Goal: Answer question/provide support: Share knowledge or assist other users

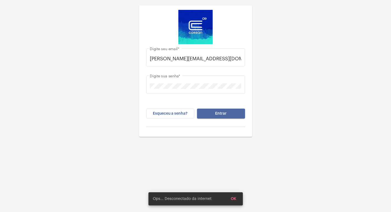
click at [218, 114] on span "Entrar" at bounding box center [221, 114] width 12 height 4
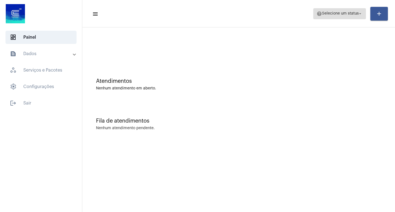
click at [333, 15] on span "Selecione um status" at bounding box center [340, 14] width 37 height 4
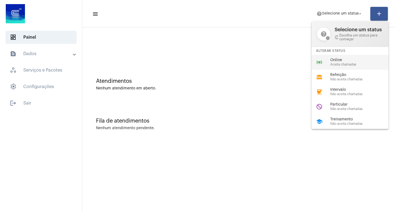
click at [332, 58] on span "Online" at bounding box center [361, 60] width 63 height 4
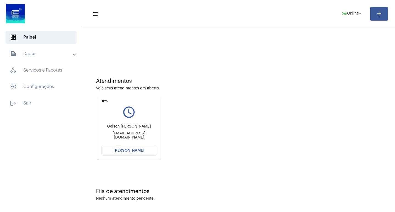
click at [126, 147] on button "[PERSON_NAME]" at bounding box center [128, 151] width 55 height 10
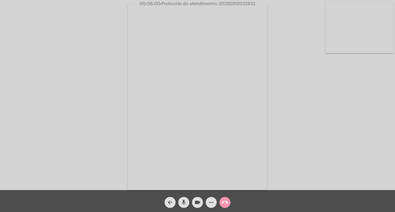
click at [200, 202] on mat-icon "videocam" at bounding box center [197, 202] width 7 height 7
click at [196, 204] on mat-icon "videocam_off" at bounding box center [197, 202] width 7 height 7
drag, startPoint x: 199, startPoint y: 196, endPoint x: 198, endPoint y: 200, distance: 3.9
click at [199, 197] on div "videocam" at bounding box center [198, 201] width 14 height 14
click at [198, 200] on mat-icon "videocam_off" at bounding box center [197, 202] width 7 height 7
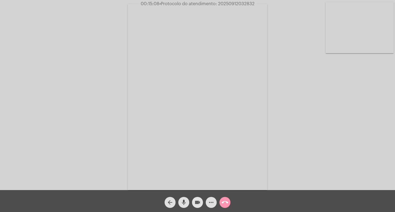
click at [198, 199] on span "videocam" at bounding box center [197, 202] width 7 height 11
click at [200, 201] on mat-icon "videocam_off" at bounding box center [197, 202] width 7 height 7
click at [226, 2] on span "• Protocolo do atendimento: 20250912032832" at bounding box center [206, 4] width 95 height 4
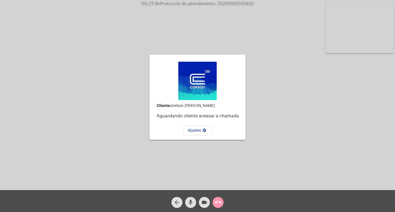
copy span "20250912032832"
click at [239, 196] on div "arrow_back mic videocam call_end" at bounding box center [197, 201] width 395 height 22
click at [220, 202] on mat-icon "call_end" at bounding box center [218, 202] width 7 height 7
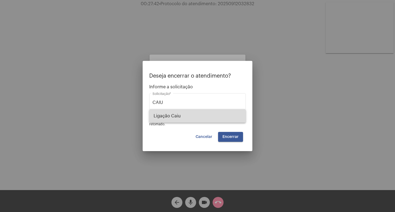
click at [171, 111] on span "Ligação Caiu" at bounding box center [198, 115] width 88 height 13
type input "Ligação Caiu"
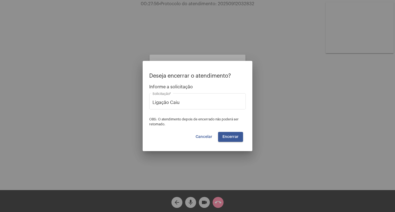
click at [239, 143] on mat-dialog-container "Deseja encerrar o atendimento? Informe a solicitação Ligação Caiu Solicitação *…" at bounding box center [198, 106] width 110 height 90
drag, startPoint x: 239, startPoint y: 143, endPoint x: 236, endPoint y: 133, distance: 10.1
click at [236, 133] on mat-dialog-container "Deseja encerrar o atendimento? Informe a solicitação Ligação Caiu Solicitação *…" at bounding box center [198, 106] width 110 height 90
click at [236, 133] on button "Encerrar" at bounding box center [230, 137] width 25 height 10
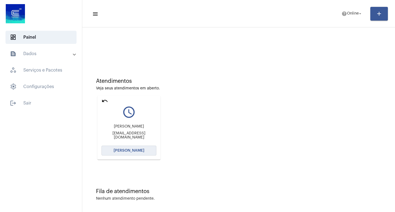
click at [114, 152] on button "[PERSON_NAME]" at bounding box center [128, 151] width 55 height 10
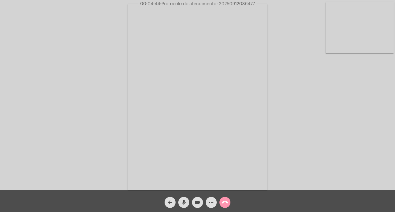
click at [201, 203] on button "videocam" at bounding box center [197, 202] width 11 height 11
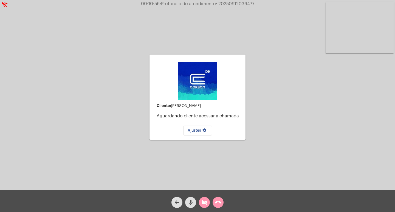
click at [208, 202] on button "videocam_off" at bounding box center [204, 202] width 11 height 11
click at [221, 206] on span "call_end" at bounding box center [218, 202] width 7 height 11
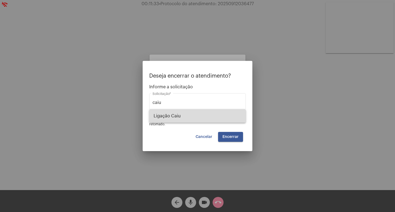
click at [174, 121] on span "Ligação Caiu" at bounding box center [198, 115] width 88 height 13
type input "Ligação Caiu"
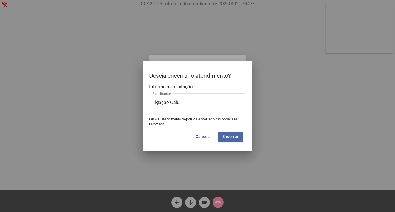
click at [224, 138] on span "Encerrar" at bounding box center [230, 137] width 16 height 4
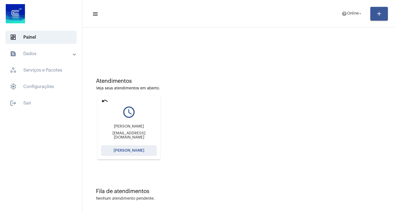
click at [118, 152] on button "[PERSON_NAME]" at bounding box center [128, 151] width 55 height 10
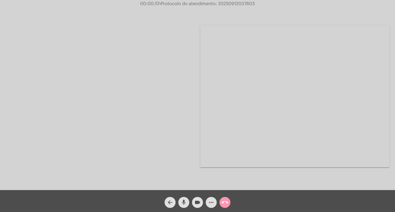
click at [226, 204] on mat-icon "call_end" at bounding box center [225, 202] width 7 height 7
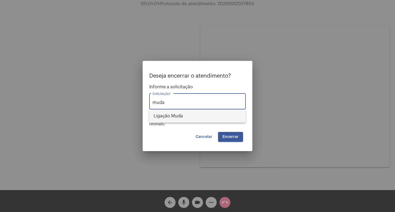
click at [206, 115] on span "Ligação Muda" at bounding box center [198, 115] width 88 height 13
type input "Ligação Muda"
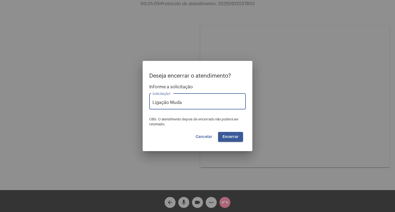
click at [241, 134] on button "Encerrar" at bounding box center [230, 137] width 25 height 10
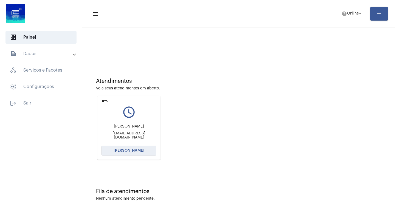
click at [117, 153] on button "[PERSON_NAME]" at bounding box center [128, 151] width 55 height 10
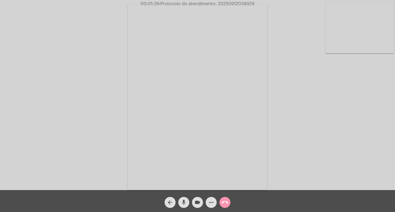
click at [263, 178] on video at bounding box center [197, 97] width 139 height 186
click at [150, 137] on video at bounding box center [91, 97] width 139 height 186
click at [227, 204] on mat-icon "call_end" at bounding box center [225, 202] width 7 height 7
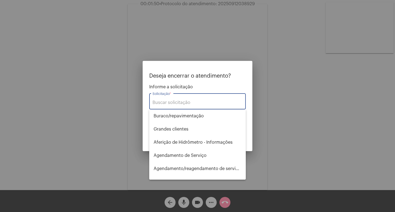
click at [269, 144] on div at bounding box center [197, 106] width 395 height 212
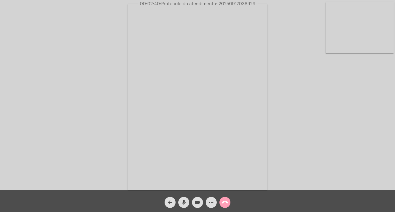
click at [222, 200] on mat-icon "call_end" at bounding box center [225, 202] width 7 height 7
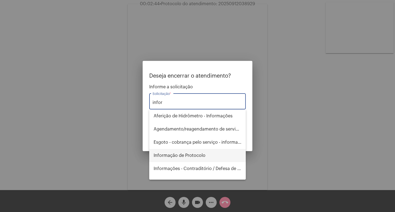
click at [200, 157] on span "Informação de Protocolo" at bounding box center [198, 155] width 88 height 13
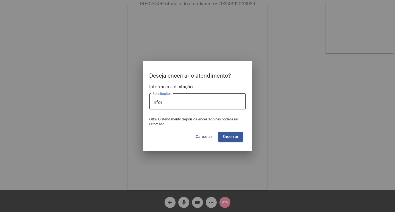
type input "Informação de Protocolo"
click at [231, 136] on span "Encerrar" at bounding box center [230, 137] width 16 height 4
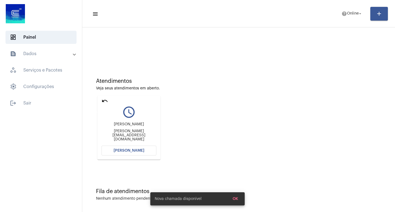
click at [103, 100] on mat-icon "undo" at bounding box center [104, 101] width 7 height 7
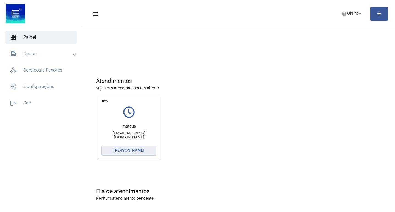
click at [138, 151] on button "[PERSON_NAME]" at bounding box center [128, 151] width 55 height 10
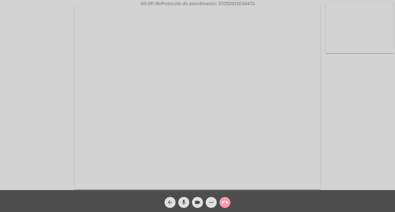
click at [214, 202] on mat-icon "more_horiz" at bounding box center [211, 202] width 7 height 7
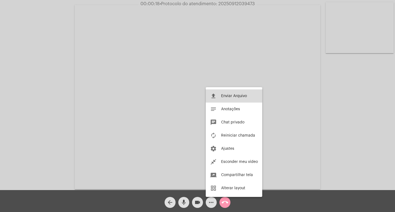
click at [241, 90] on button "file_upload Enviar Arquivo" at bounding box center [234, 95] width 56 height 13
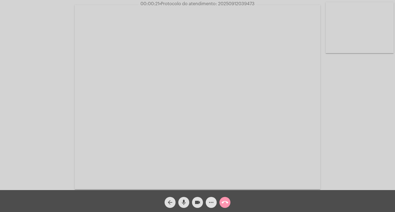
click at [210, 199] on mat-icon "more_horiz" at bounding box center [211, 202] width 7 height 7
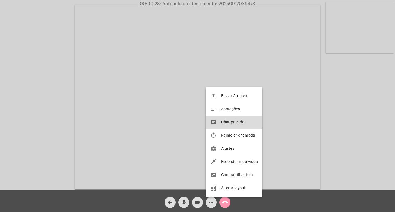
click at [229, 123] on span "Chat privado" at bounding box center [232, 122] width 23 height 4
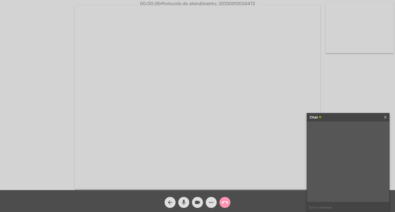
click at [206, 197] on button "more_horiz" at bounding box center [211, 202] width 11 height 11
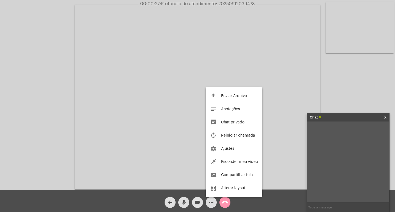
click at [288, 179] on div at bounding box center [197, 106] width 395 height 212
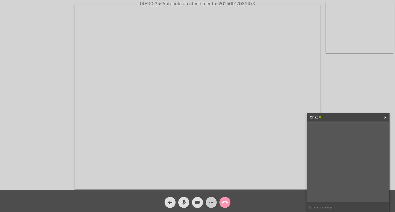
click at [387, 115] on div "Chat X" at bounding box center [348, 117] width 82 height 8
click at [384, 117] on link "X" at bounding box center [385, 117] width 2 height 8
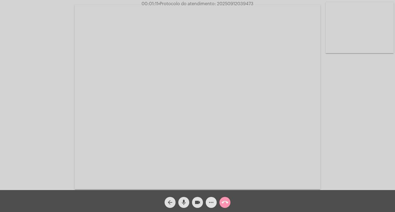
click at [213, 203] on mat-icon "more_horiz" at bounding box center [211, 202] width 7 height 7
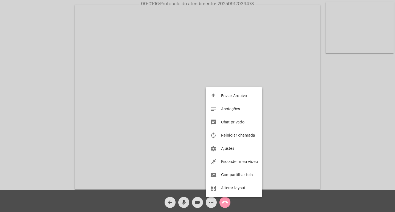
click at [58, 129] on div at bounding box center [197, 106] width 395 height 212
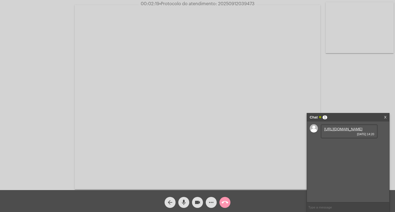
click at [184, 202] on mat-icon "mic" at bounding box center [183, 202] width 7 height 7
click at [185, 201] on mat-icon "mic_off" at bounding box center [183, 202] width 7 height 7
click at [197, 200] on mat-icon "videocam" at bounding box center [197, 202] width 7 height 7
click at [339, 147] on link "https://neft-transfer-bucket.s3.amazonaws.com/temp-20247ab7-b412-3dac-82c5-e342…" at bounding box center [343, 145] width 38 height 4
click at [332, 131] on link "https://neft-transfer-bucket.s3.amazonaws.com/temp-18833347-1f01-c4db-2886-e574…" at bounding box center [343, 129] width 38 height 4
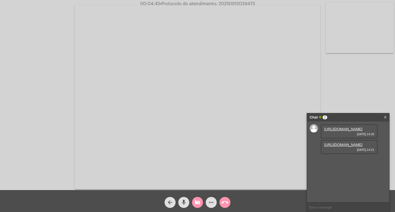
click at [197, 197] on span "videocam_off" at bounding box center [197, 202] width 7 height 11
drag, startPoint x: 371, startPoint y: 185, endPoint x: 322, endPoint y: 184, distance: 48.5
click at [322, 174] on div "mateus.ecohome@gmail.com 12/09/2025 14:25" at bounding box center [349, 164] width 57 height 18
copy link "mateus.ecohome@gmail.com"
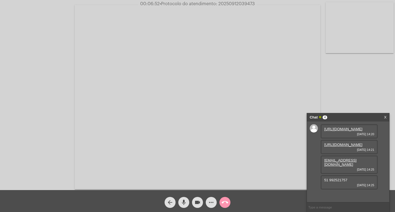
drag, startPoint x: 352, startPoint y: 194, endPoint x: 321, endPoint y: 192, distance: 31.3
click at [321, 189] on div "51 992521757 12/09/2025 14:25" at bounding box center [349, 182] width 57 height 14
copy span "51 992521757"
drag, startPoint x: 372, startPoint y: 176, endPoint x: 323, endPoint y: 177, distance: 49.4
click at [323, 174] on div "mateus.ecohome@gmail.com 12/09/2025 14:25" at bounding box center [349, 164] width 57 height 18
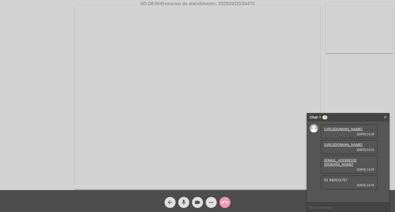
copy link "mateus.ecohome@gmail.com"
drag, startPoint x: 348, startPoint y: 190, endPoint x: 312, endPoint y: 188, distance: 36.2
click at [312, 188] on div "https://neft-transfer-bucket.s3.amazonaws.com/temp-18833347-1f01-c4db-2886-e574…" at bounding box center [348, 161] width 82 height 81
copy span "51 992521757"
click at [326, 204] on input "text" at bounding box center [348, 207] width 82 height 10
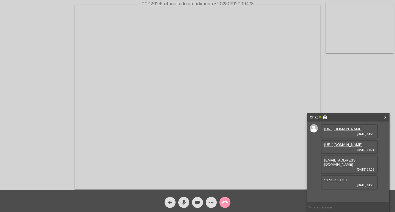
paste input "4 Dias, 9 Horas e 29 Minutos até o vencimento!"
type input "4 Dias, 9 Horas e 29 Minutos até o vencimento!"
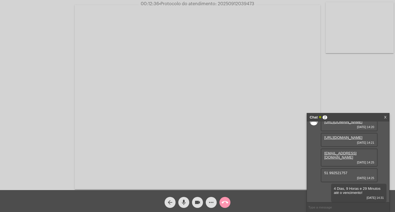
click at [246, 1] on span "00:12:36 • Protocolo do atendimento: 20250912039473" at bounding box center [197, 3] width 118 height 5
click at [245, 2] on span "• Protocolo do atendimento: 20250912039473" at bounding box center [206, 4] width 95 height 4
copy span "20250912039473"
click at [341, 59] on div "Acessando Câmera e Microfone..." at bounding box center [198, 96] width 394 height 190
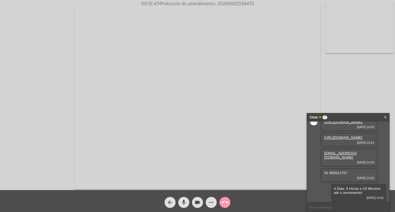
click at [227, 203] on mat-icon "call_end" at bounding box center [225, 202] width 7 height 7
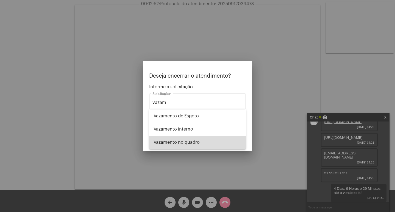
click at [193, 143] on span "Vazamento no quadro" at bounding box center [198, 142] width 88 height 13
type input "Vazamento no quadro"
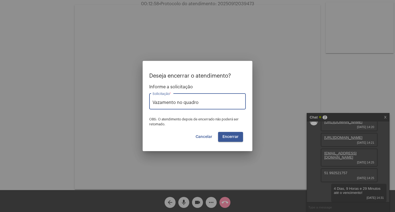
click at [229, 138] on span "Encerrar" at bounding box center [230, 137] width 16 height 4
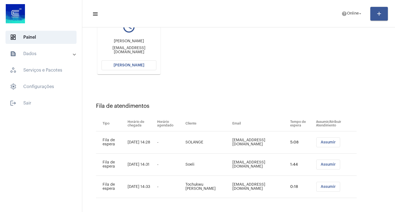
scroll to position [86, 0]
click at [137, 67] on button "[PERSON_NAME]" at bounding box center [128, 65] width 55 height 10
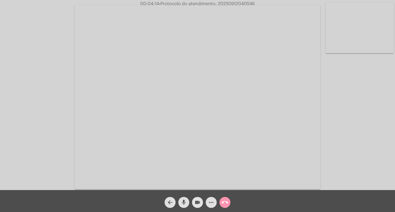
click at [199, 203] on mat-icon "videocam" at bounding box center [197, 202] width 7 height 7
click at [195, 202] on mat-icon "videocam_off" at bounding box center [197, 202] width 7 height 7
click at [229, 4] on span "• Protocolo do atendimento: 20250912040546" at bounding box center [207, 4] width 96 height 4
click at [216, 210] on div "arrow_back mic videocam more_horiz call_end" at bounding box center [197, 201] width 395 height 22
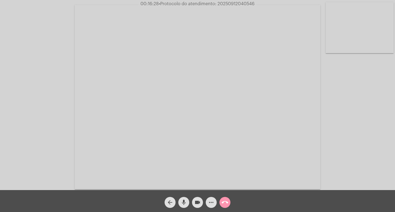
click at [224, 206] on span "call_end" at bounding box center [225, 202] width 7 height 11
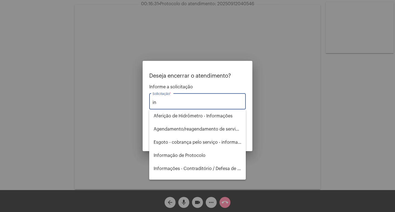
type input "i"
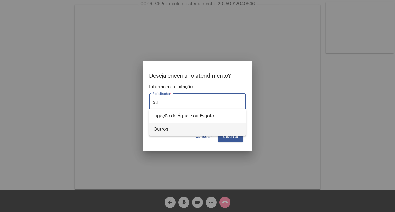
click at [208, 129] on span "Outros" at bounding box center [198, 129] width 88 height 13
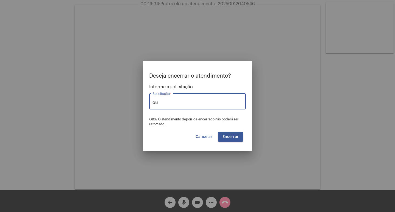
type input "Outros"
click at [222, 137] on button "Encerrar" at bounding box center [230, 137] width 25 height 10
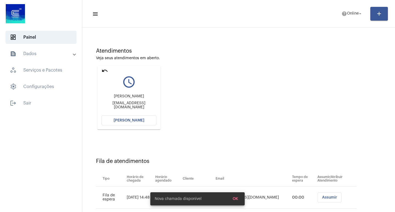
scroll to position [82, 0]
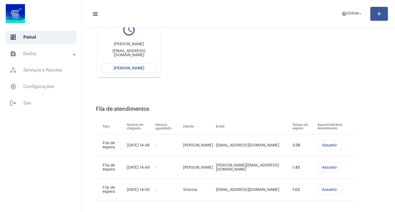
click at [131, 67] on span "[PERSON_NAME]" at bounding box center [129, 68] width 31 height 4
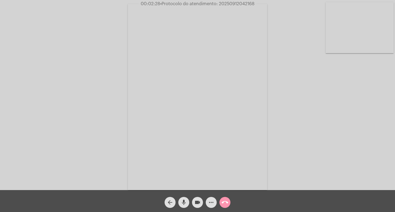
click at [211, 202] on mat-icon "more_horiz" at bounding box center [211, 202] width 7 height 7
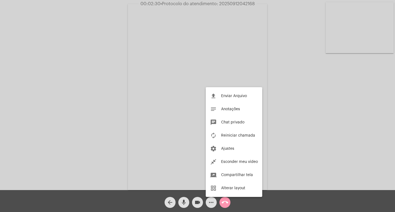
click at [37, 80] on div at bounding box center [197, 106] width 395 height 212
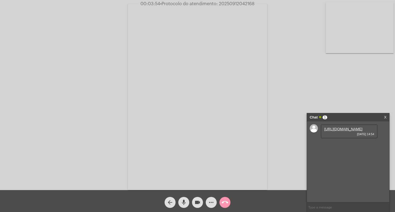
click at [340, 131] on link "https://neft-transfer-bucket.s3.amazonaws.com/temp-fcac4704-8912-2106-8ab0-fa91…" at bounding box center [343, 129] width 38 height 4
click at [350, 147] on link "https://neft-transfer-bucket.s3.amazonaws.com/temp-810ee763-afe4-f014-8f47-93bb…" at bounding box center [343, 145] width 38 height 4
click at [3, 109] on div "Acessando Câmera e Microfone..." at bounding box center [198, 96] width 394 height 190
click at [232, 3] on span "• Protocolo do atendimento: 20250912042168" at bounding box center [207, 4] width 94 height 4
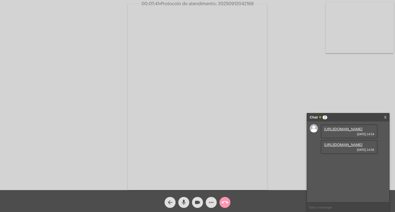
copy span "20250912042168"
click at [211, 203] on mat-icon "more_horiz" at bounding box center [211, 202] width 7 height 7
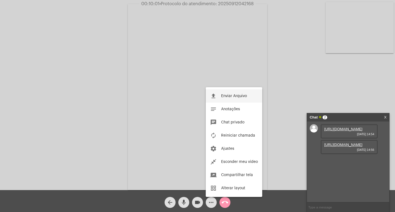
click at [233, 100] on button "file_upload Enviar Arquivo" at bounding box center [234, 95] width 56 height 13
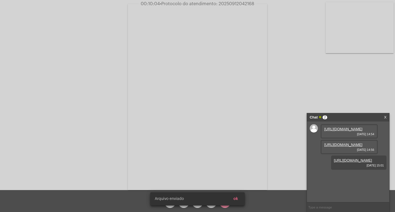
scroll to position [5, 0]
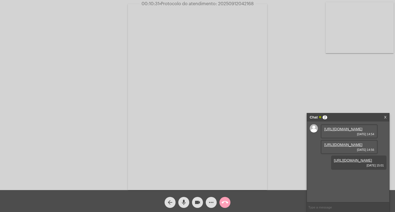
click at [225, 201] on mat-icon "call_end" at bounding box center [225, 202] width 7 height 7
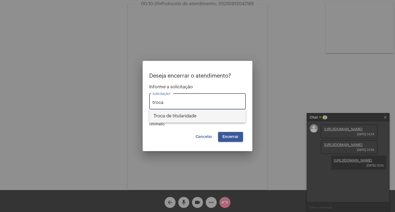
click at [186, 120] on span "Troca de titularidade" at bounding box center [198, 115] width 88 height 13
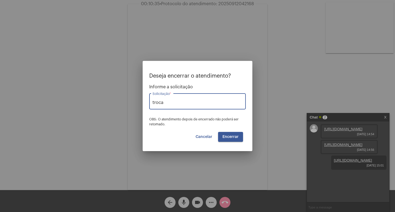
type input "Troca de titularidade"
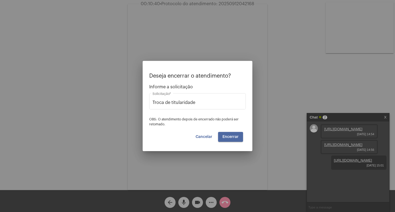
click at [226, 137] on span "Encerrar" at bounding box center [230, 137] width 16 height 4
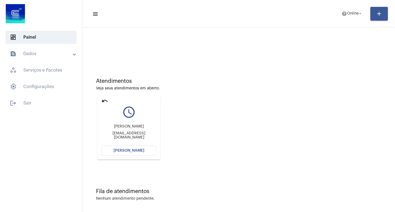
click at [143, 150] on button "[PERSON_NAME]" at bounding box center [128, 151] width 55 height 10
click at [127, 150] on span "[PERSON_NAME]" at bounding box center [129, 151] width 31 height 4
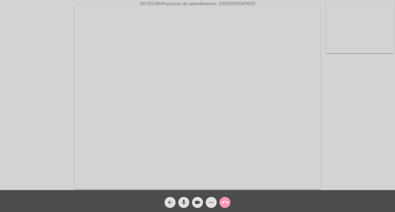
click at [207, 204] on button "more_horiz" at bounding box center [211, 202] width 11 height 11
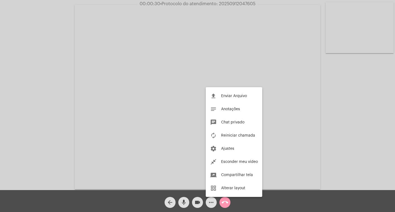
click at [0, 117] on div at bounding box center [197, 106] width 395 height 212
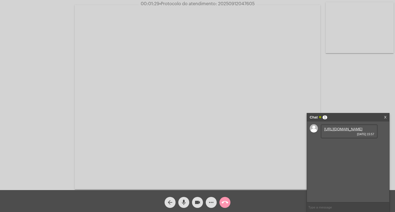
click at [342, 131] on link "https://neft-transfer-bucket.s3.amazonaws.com/temp-20bbafd6-9cd7-f8ff-9276-9dbf…" at bounding box center [343, 129] width 38 height 4
click at [345, 147] on link "https://neft-transfer-bucket.s3.amazonaws.com/temp-248e83c7-1af5-48d5-3d6a-d082…" at bounding box center [343, 145] width 38 height 4
click at [331, 147] on link "https://neft-transfer-bucket.s3.amazonaws.com/temp-248e83c7-1af5-48d5-3d6a-d082…" at bounding box center [343, 145] width 38 height 4
click at [198, 200] on mat-icon "videocam" at bounding box center [197, 202] width 7 height 7
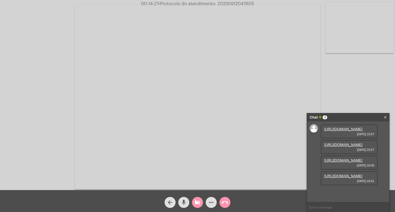
click at [197, 203] on mat-icon "videocam_off" at bounding box center [197, 202] width 7 height 7
click at [185, 201] on mat-icon "mic" at bounding box center [183, 202] width 7 height 7
click at [185, 201] on mat-icon "mic_off" at bounding box center [183, 202] width 7 height 7
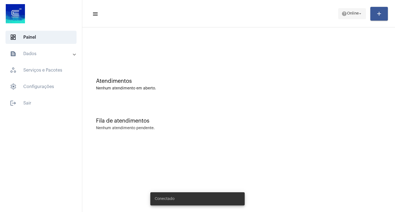
click at [344, 16] on mat-icon "help" at bounding box center [343, 13] width 5 height 5
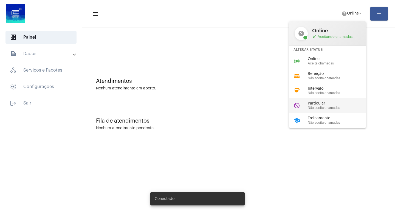
click at [324, 108] on span "Não aceita chamadas" at bounding box center [339, 108] width 63 height 4
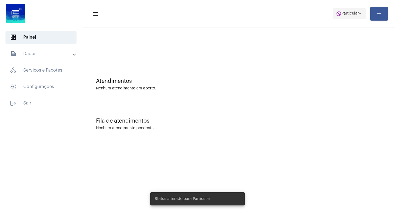
drag, startPoint x: 344, startPoint y: 12, endPoint x: 344, endPoint y: 18, distance: 5.8
click at [344, 16] on span "do_not_disturb Particular arrow_drop_down" at bounding box center [349, 14] width 27 height 10
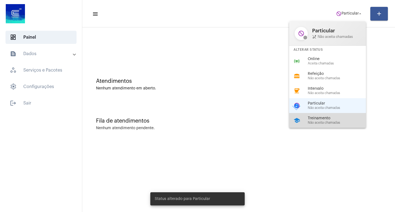
drag, startPoint x: 335, startPoint y: 124, endPoint x: 303, endPoint y: 108, distance: 35.8
click at [334, 124] on span "Não aceita chamadas" at bounding box center [339, 123] width 63 height 4
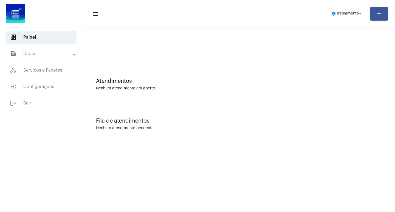
click at [341, 21] on mat-toolbar-row "menu school Treinamento arrow_drop_down add" at bounding box center [238, 14] width 313 height 18
click at [341, 18] on span "school Treinamento arrow_drop_down" at bounding box center [347, 14] width 32 height 10
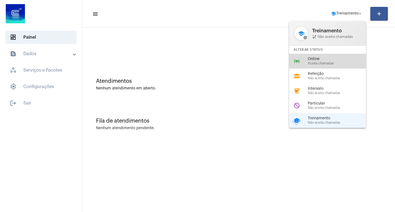
click at [329, 60] on span "Online" at bounding box center [339, 59] width 63 height 4
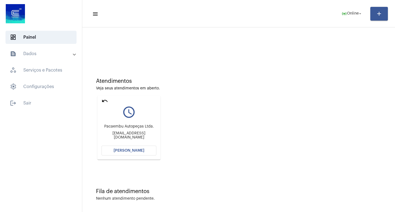
click at [131, 156] on mat-card "undo query_builder Pacaembu Autopeças Ltda. [EMAIL_ADDRESS][DOMAIN_NAME] Abrir …" at bounding box center [128, 128] width 63 height 64
click at [131, 153] on button "[PERSON_NAME]" at bounding box center [128, 151] width 55 height 10
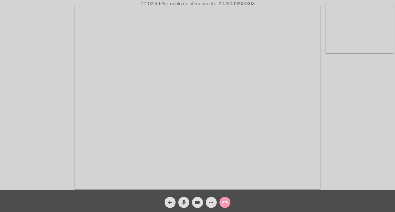
click at [244, 3] on span "• Protocolo do atendimento: 20250912051303" at bounding box center [207, 4] width 95 height 4
copy span "20250912051303"
click at [225, 202] on mat-icon "call_end" at bounding box center [225, 202] width 7 height 7
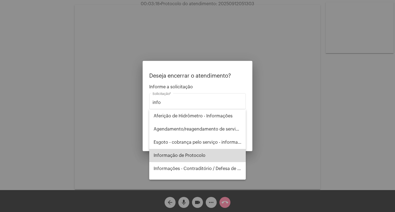
click at [215, 157] on span "Informação de Protocolo" at bounding box center [198, 155] width 88 height 13
type input "Informação de Protocolo"
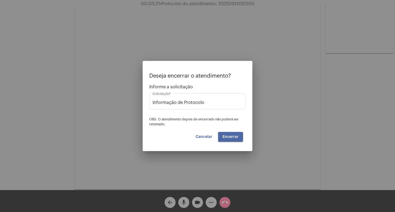
click at [225, 136] on span "Encerrar" at bounding box center [230, 137] width 16 height 4
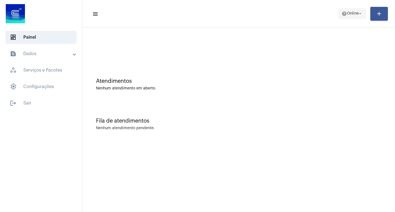
click at [352, 17] on span "help Online arrow_drop_down" at bounding box center [351, 14] width 21 height 10
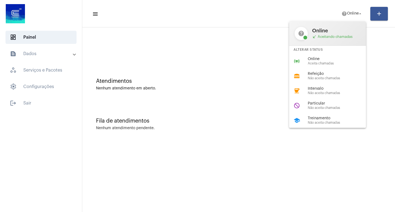
click at [173, 103] on div at bounding box center [197, 106] width 395 height 212
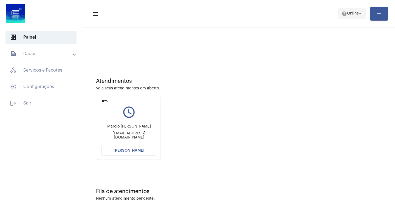
click at [350, 15] on span "Online" at bounding box center [353, 14] width 12 height 4
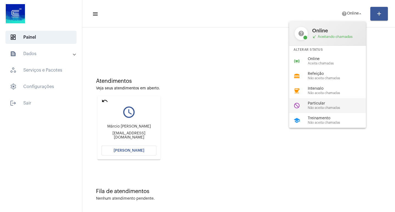
click at [316, 103] on span "Particular" at bounding box center [339, 103] width 63 height 4
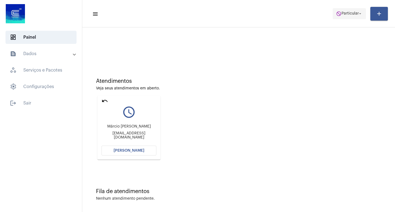
click at [350, 13] on span "Particular" at bounding box center [349, 14] width 17 height 4
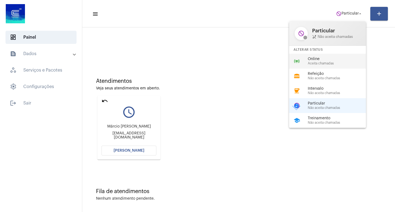
click at [324, 62] on span "Aceita chamadas" at bounding box center [339, 64] width 63 height 4
